Goal: Task Accomplishment & Management: Manage account settings

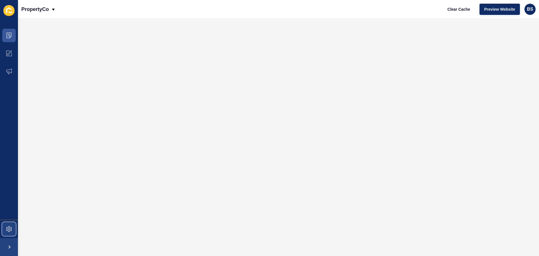
click at [9, 232] on span at bounding box center [9, 229] width 18 height 18
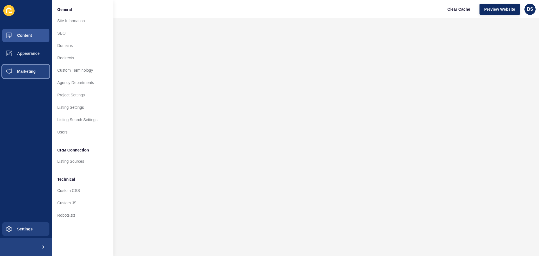
click at [28, 70] on span "Marketing" at bounding box center [17, 71] width 37 height 4
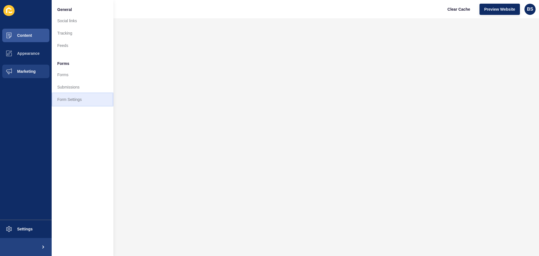
click at [78, 96] on link "Form Settings" at bounding box center [83, 99] width 62 height 12
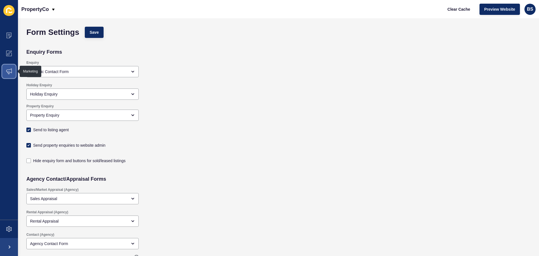
click at [8, 72] on icon at bounding box center [9, 72] width 6 height 6
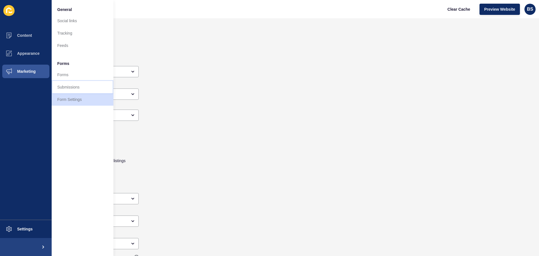
click at [69, 86] on link "Submissions" at bounding box center [83, 87] width 62 height 12
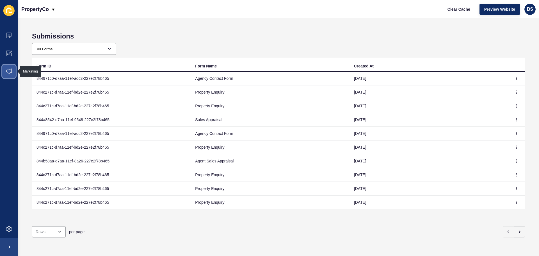
click at [11, 69] on icon at bounding box center [9, 72] width 6 height 6
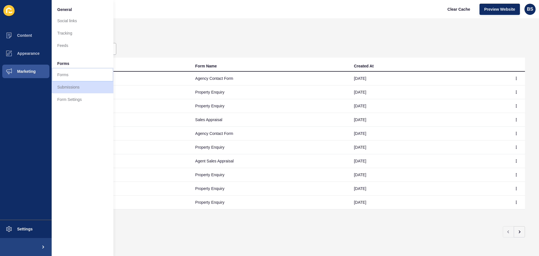
click at [74, 71] on link "Forms" at bounding box center [83, 75] width 62 height 12
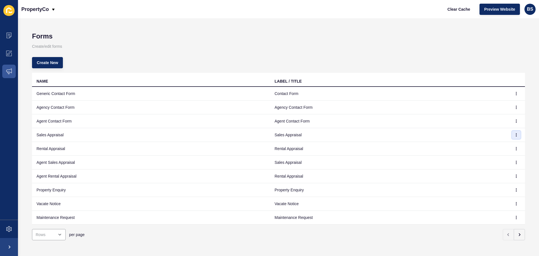
click at [515, 135] on icon "button" at bounding box center [516, 134] width 3 height 3
click at [496, 145] on link "Edit" at bounding box center [496, 146] width 39 height 12
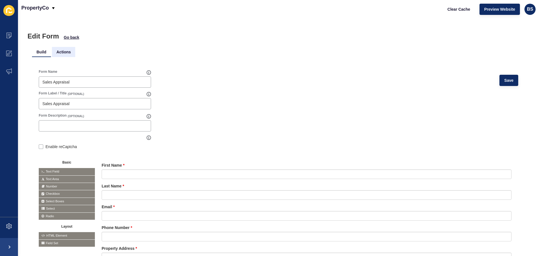
click at [56, 52] on li "Actions" at bounding box center [63, 52] width 23 height 10
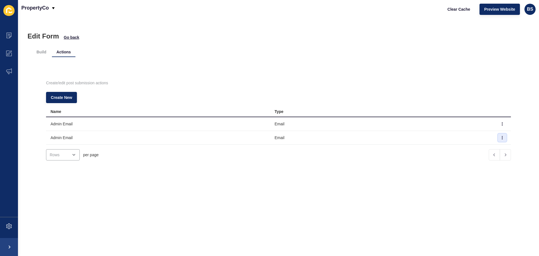
click at [501, 138] on icon "button" at bounding box center [502, 137] width 3 height 3
click at [485, 147] on link "Edit" at bounding box center [478, 149] width 39 height 12
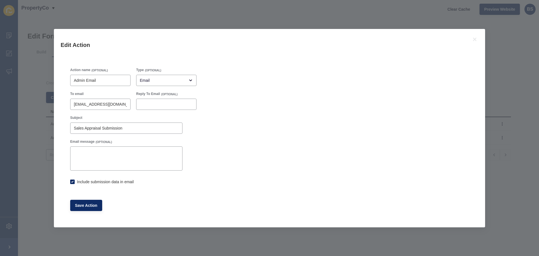
checkbox input "true"
click at [86, 104] on input "[EMAIL_ADDRESS][DOMAIN_NAME]" at bounding box center [100, 104] width 53 height 6
click at [79, 104] on input "[EMAIL_ADDRESS][DOMAIN_NAME]" at bounding box center [100, 104] width 53 height 6
drag, startPoint x: 81, startPoint y: 104, endPoint x: 71, endPoint y: 100, distance: 10.3
click at [71, 103] on div "[EMAIL_ADDRESS][DOMAIN_NAME]" at bounding box center [100, 104] width 60 height 11
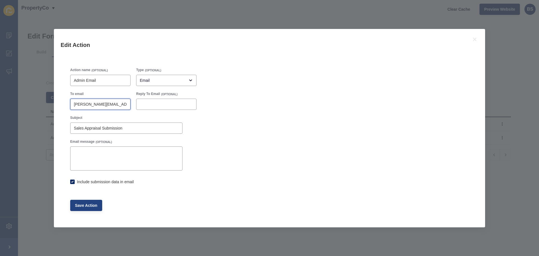
type input "[PERSON_NAME][EMAIL_ADDRESS][DOMAIN_NAME]"
click at [85, 206] on span "Save Action" at bounding box center [86, 205] width 22 height 6
checkbox input "true"
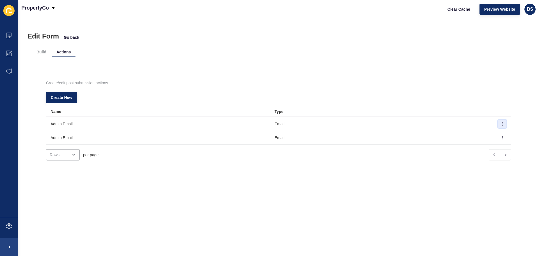
click at [498, 122] on button "button" at bounding box center [502, 124] width 8 height 8
click at [486, 135] on link "Edit" at bounding box center [478, 135] width 39 height 12
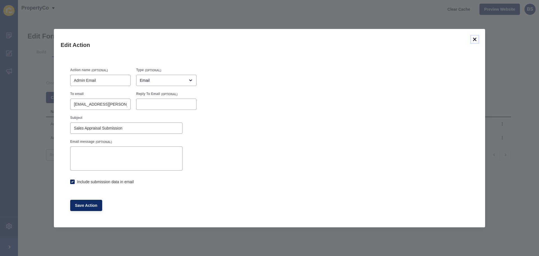
click at [473, 40] on icon at bounding box center [475, 39] width 7 height 7
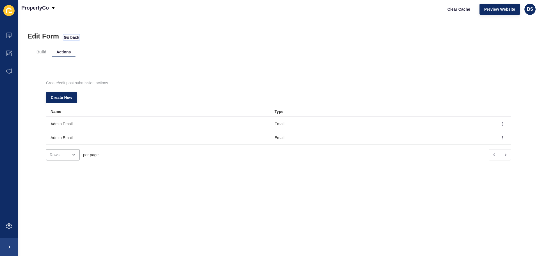
click at [67, 37] on span "Go back" at bounding box center [71, 38] width 15 height 6
